Goal: Information Seeking & Learning: Learn about a topic

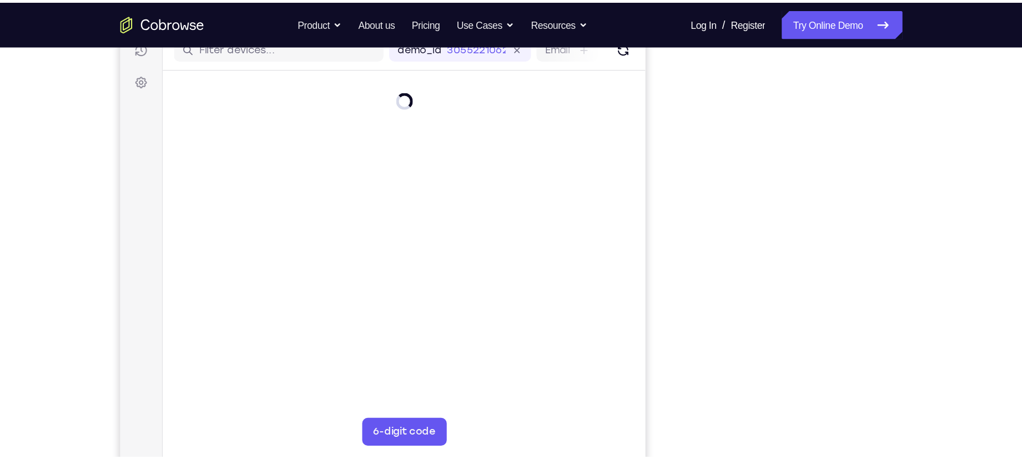
scroll to position [149, 0]
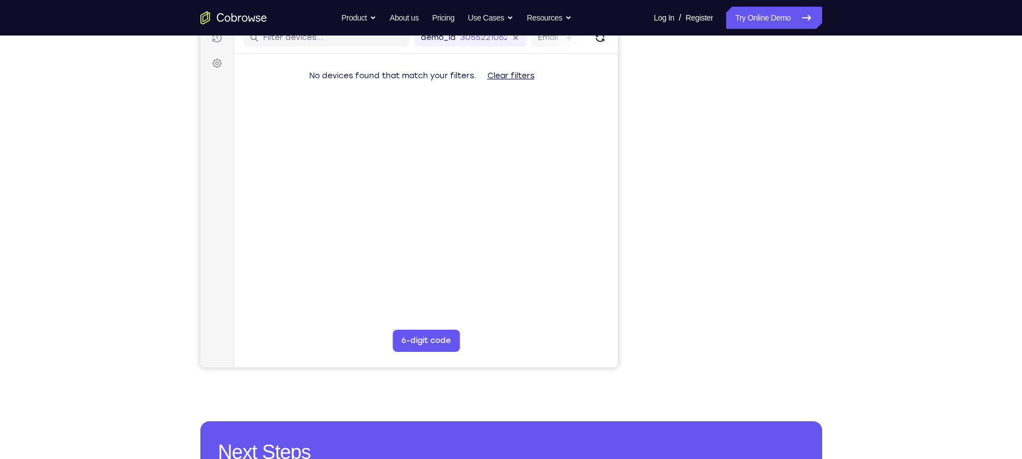
drag, startPoint x: 774, startPoint y: 25, endPoint x: 634, endPoint y: 130, distance: 174.7
click at [634, 130] on div "Your Support Agent Your Customer Web iOS Android" at bounding box center [511, 163] width 622 height 410
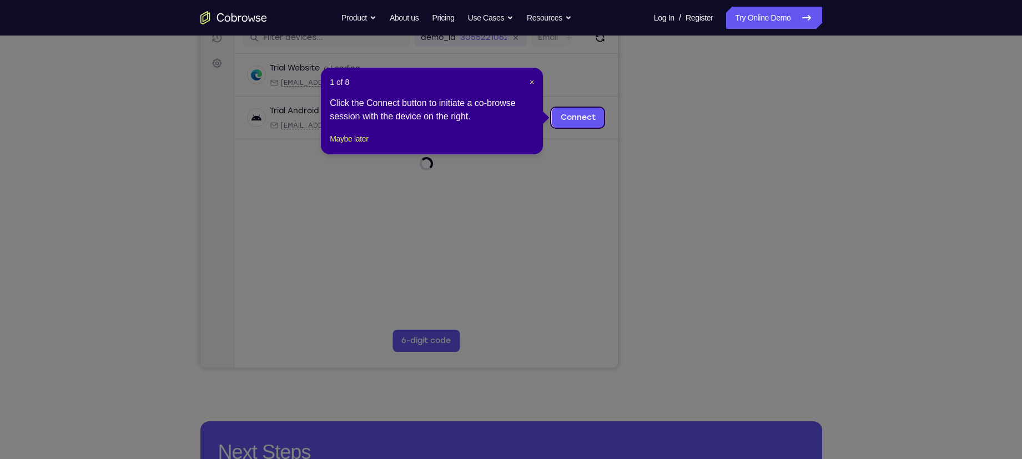
click at [729, 345] on icon at bounding box center [516, 229] width 1032 height 459
click at [529, 82] on span "×" at bounding box center [531, 82] width 4 height 9
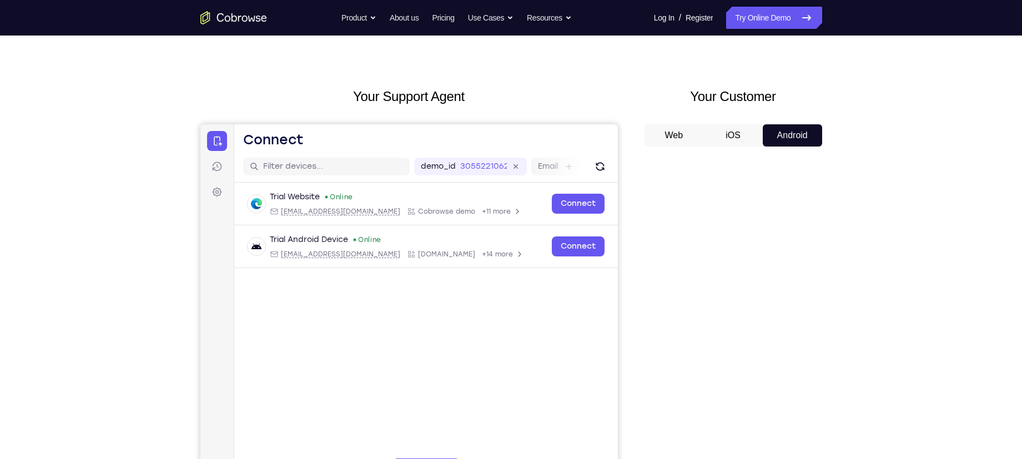
scroll to position [0, 0]
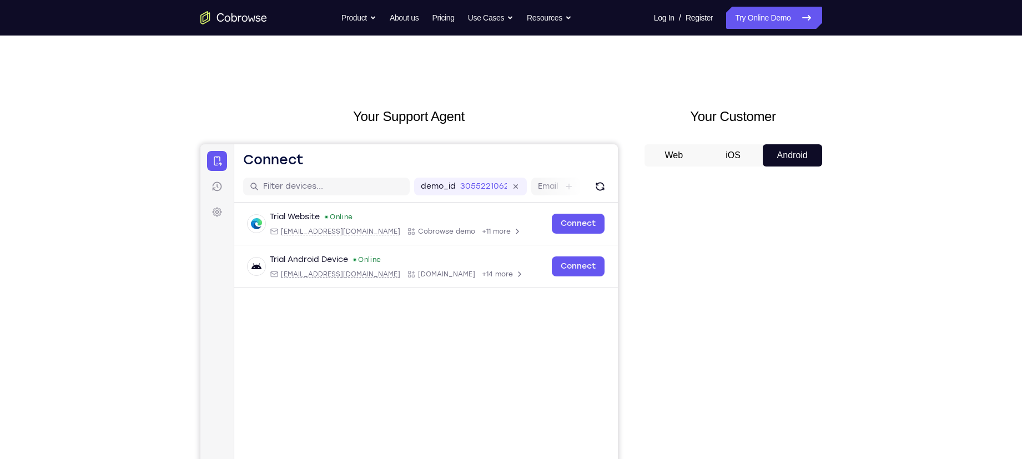
click at [799, 163] on button "Android" at bounding box center [792, 155] width 59 height 22
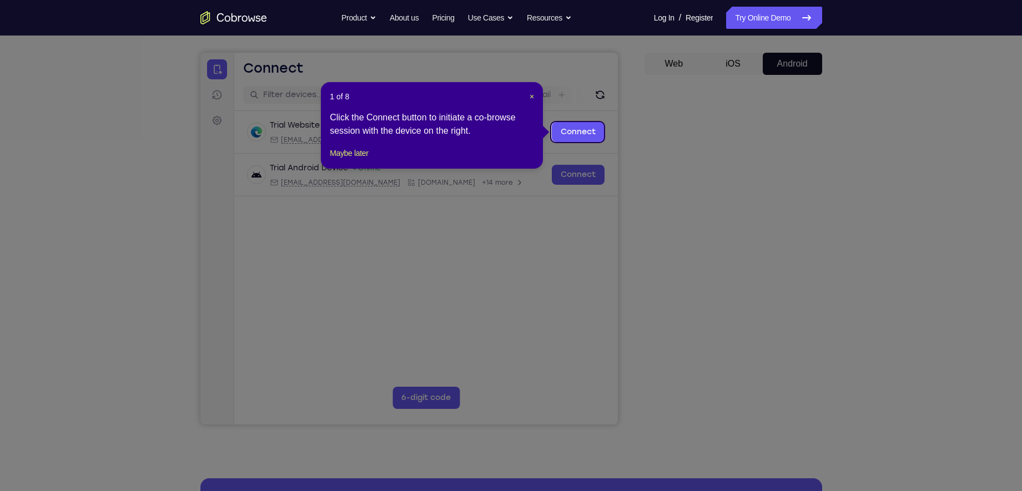
click at [733, 404] on icon at bounding box center [516, 245] width 1032 height 491
click at [529, 98] on span "×" at bounding box center [531, 96] width 4 height 9
